Goal: Task Accomplishment & Management: Use online tool/utility

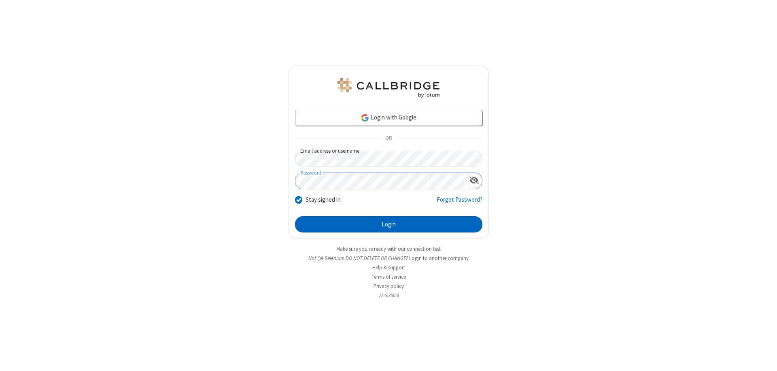
click at [389, 224] on button "Login" at bounding box center [388, 224] width 187 height 16
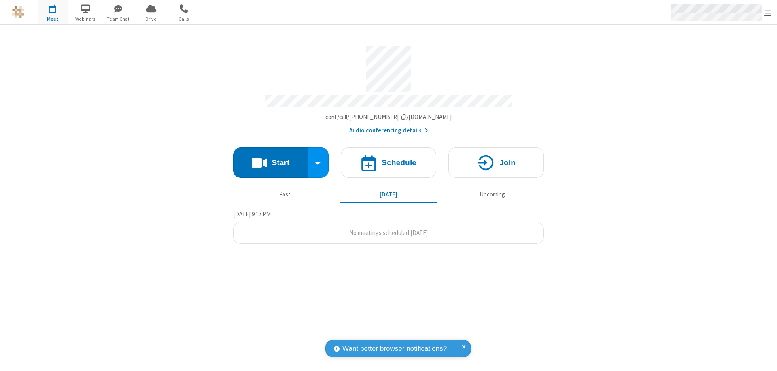
click at [768, 13] on span "Open menu" at bounding box center [768, 13] width 6 height 8
click at [151, 19] on span "Drive" at bounding box center [151, 18] width 30 height 7
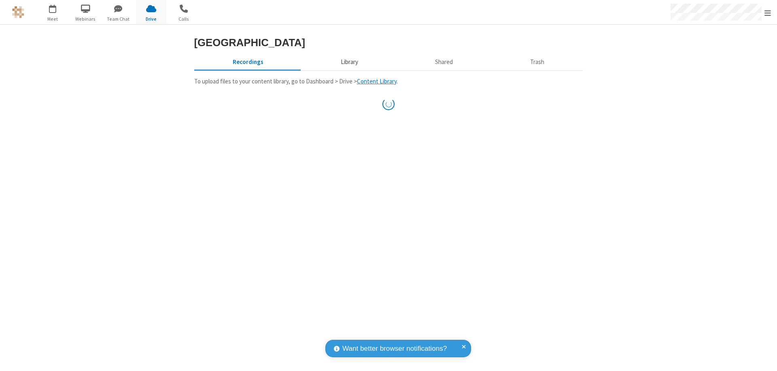
click at [348, 70] on button "Library" at bounding box center [349, 61] width 95 height 15
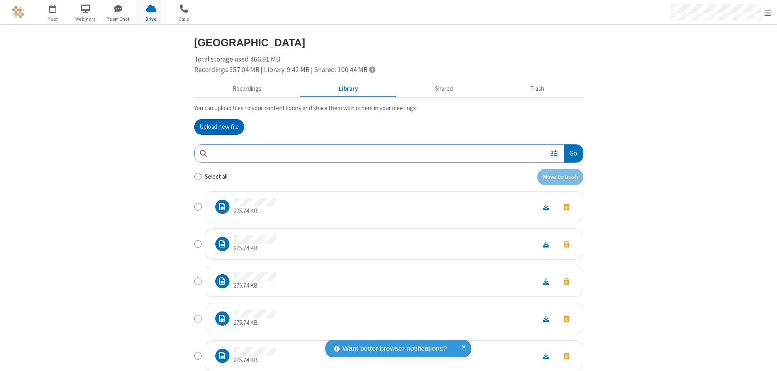
click at [216, 127] on button "Upload new file" at bounding box center [219, 127] width 50 height 16
